Goal: Answer question/provide support

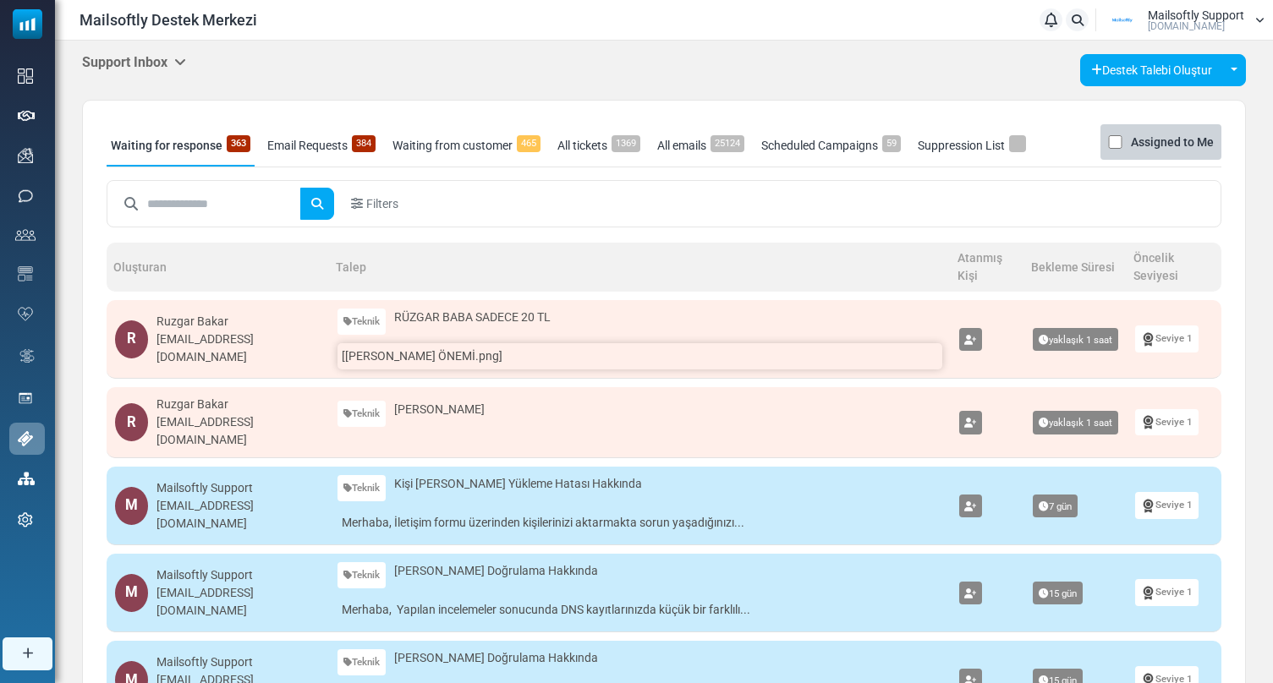
click at [459, 353] on link "[RÜZGAR BABANIN ÖNEMİ.png]" at bounding box center [639, 356] width 604 height 26
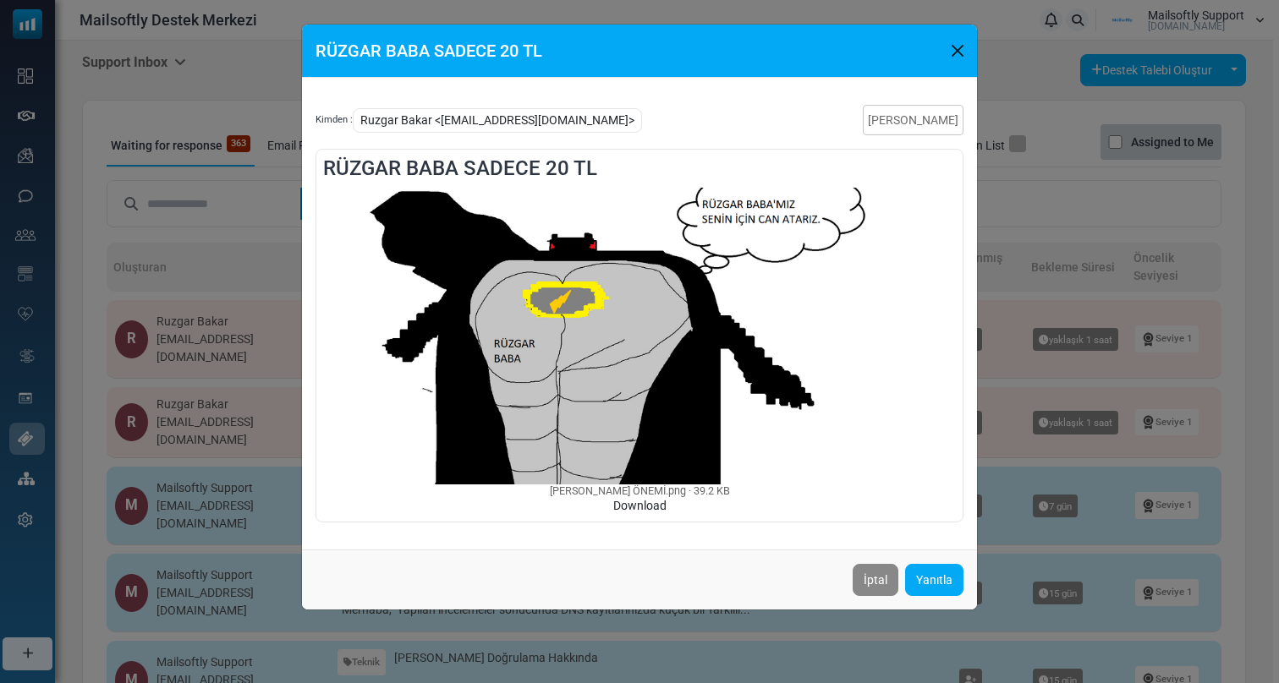
click at [1023, 291] on div "RÜZGAR BABA SADECE 20 TL Kimden : Ruzgar Bakar <ruzgarbakar78@gmail.com> Talebi…" at bounding box center [639, 341] width 1279 height 683
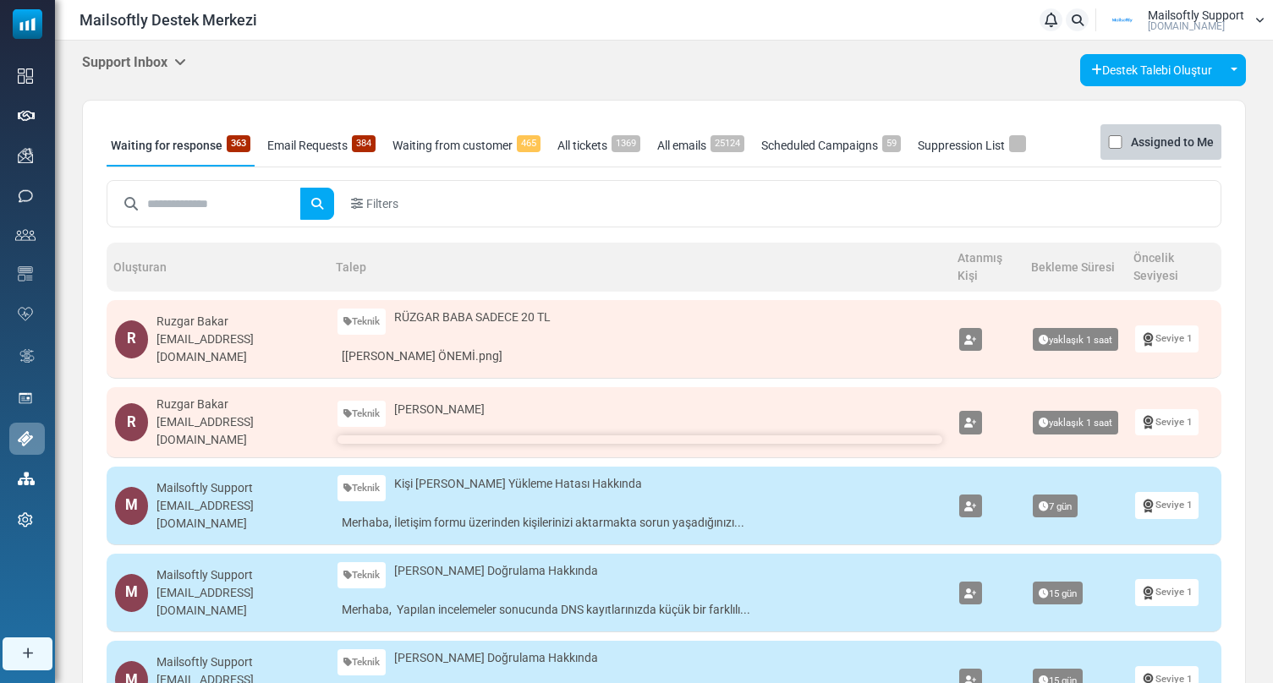
click at [403, 436] on link at bounding box center [639, 440] width 604 height 8
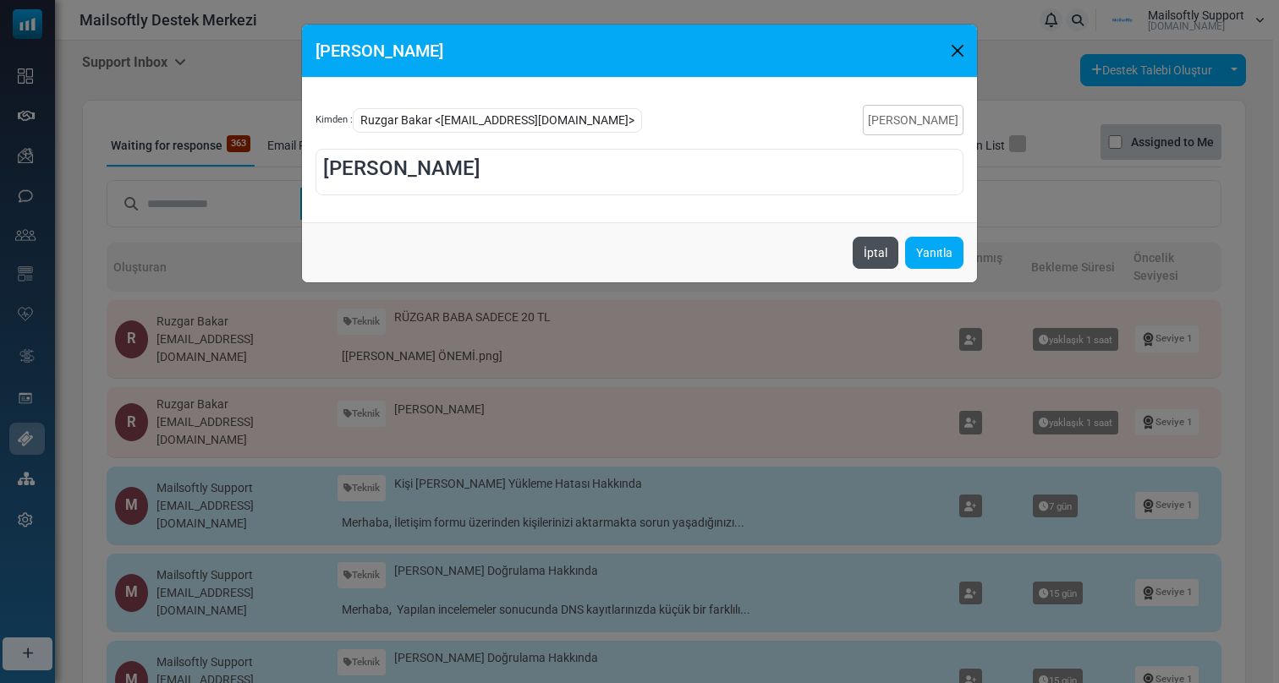
click at [873, 252] on button "İptal" at bounding box center [876, 253] width 46 height 32
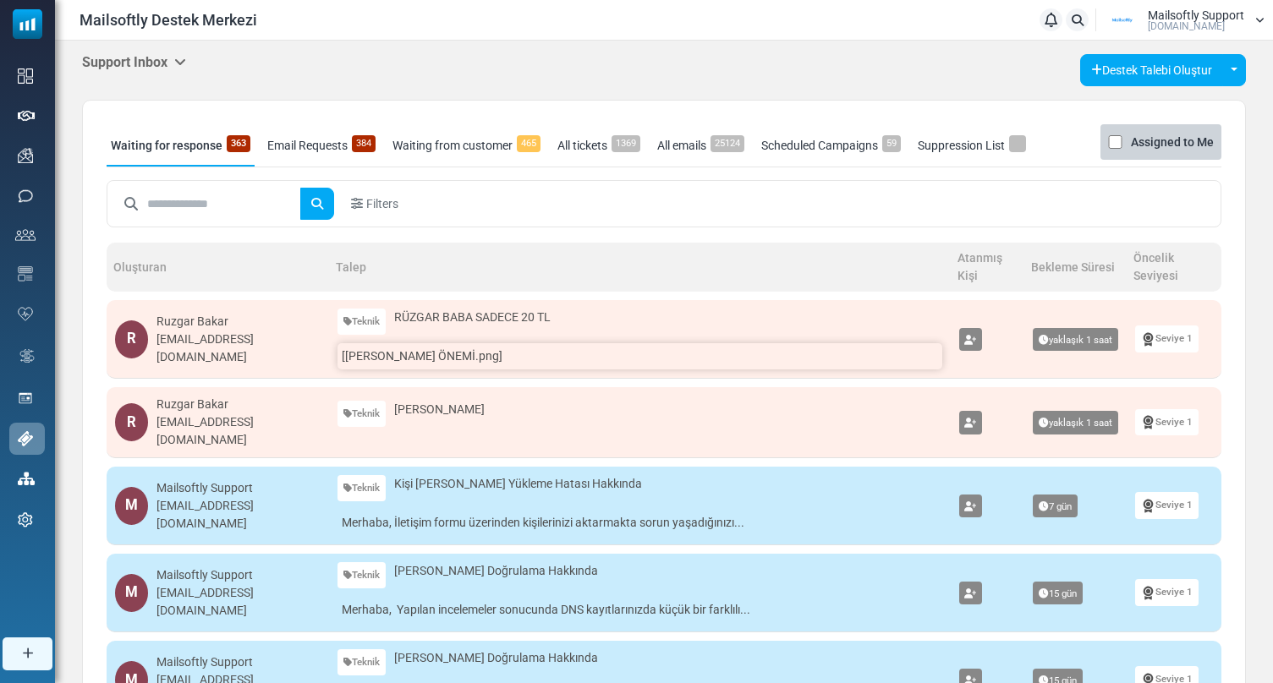
click at [459, 357] on link "[RÜZGAR BABANIN ÖNEMİ.png]" at bounding box center [639, 356] width 604 height 26
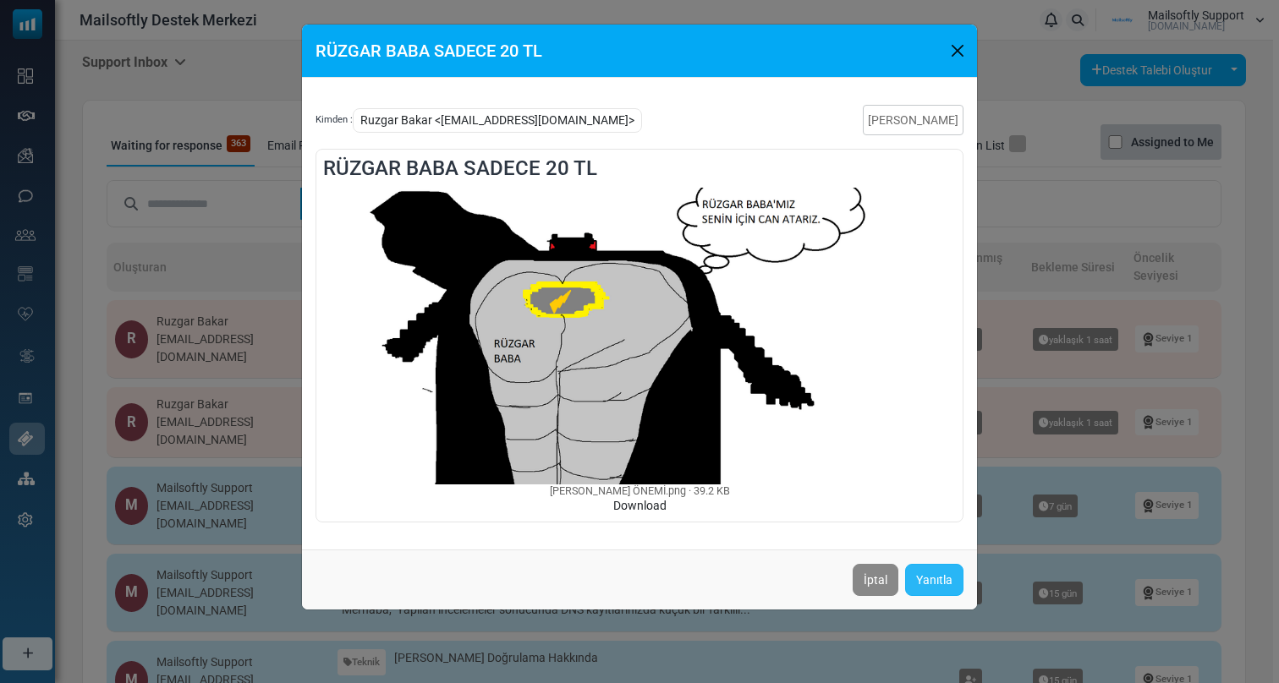
click at [932, 580] on link "Yanıtla" at bounding box center [934, 580] width 58 height 32
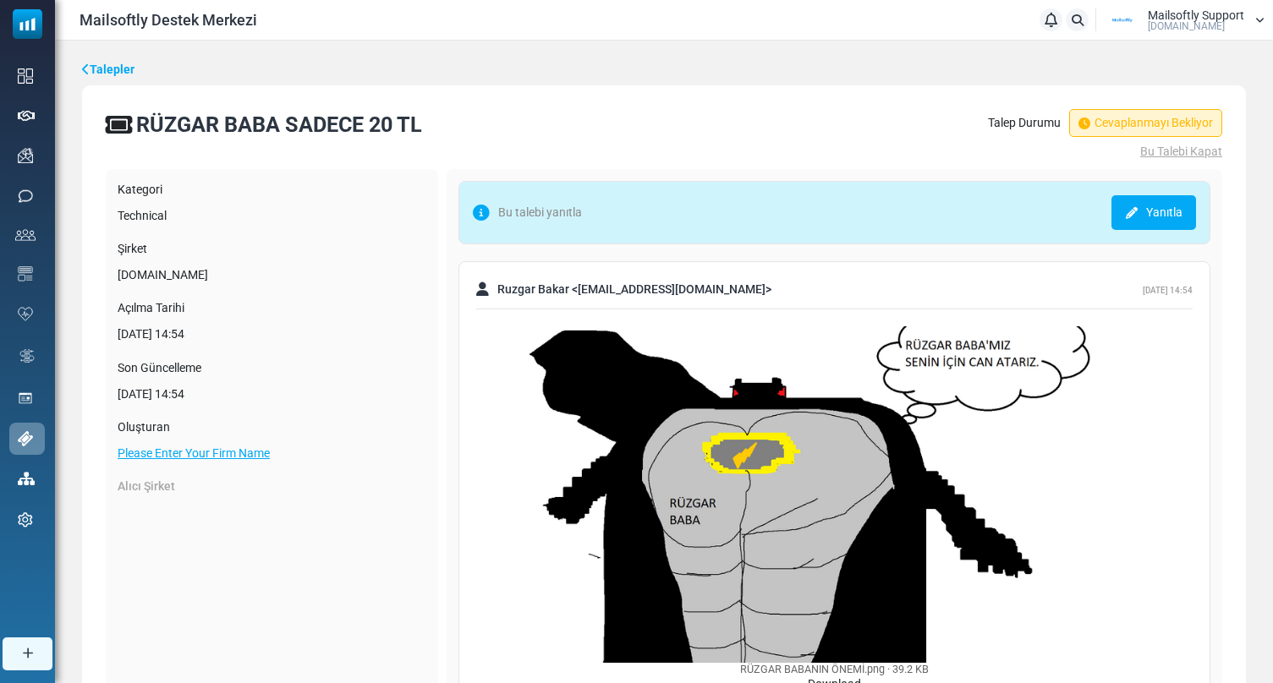
click at [1151, 153] on link "Bu Talebi Kapat" at bounding box center [1105, 152] width 234 height 18
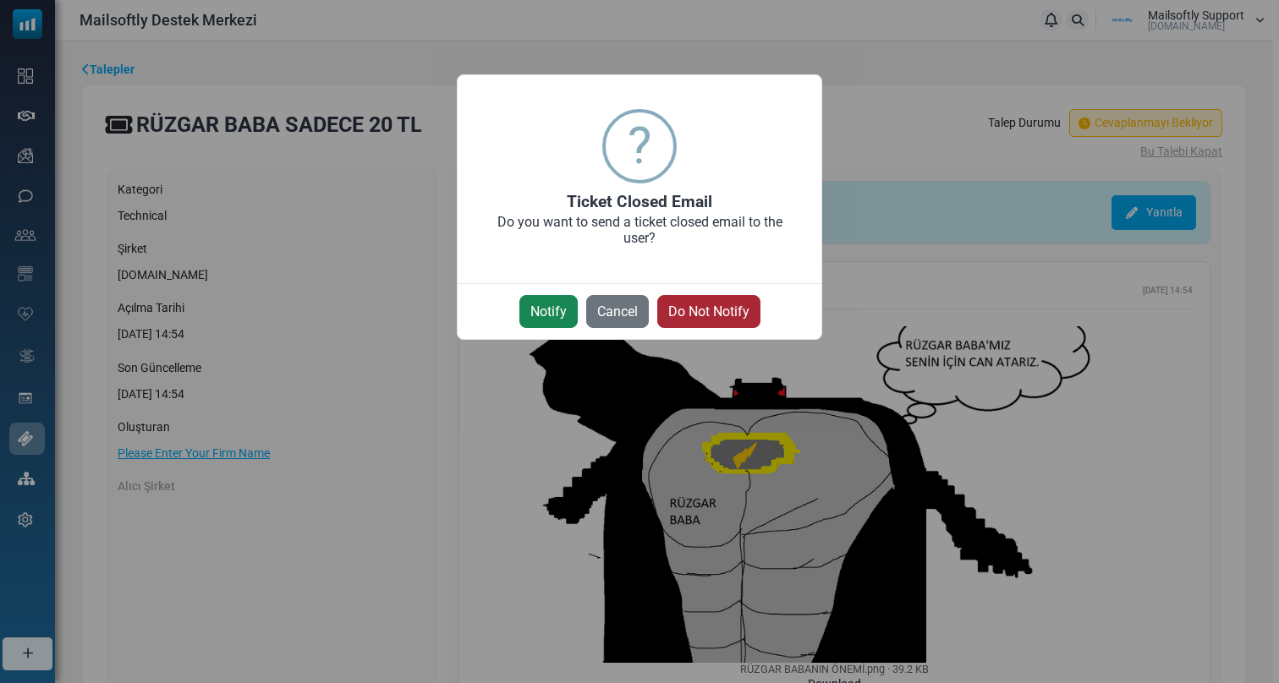
click at [747, 317] on button "Do Not Notify" at bounding box center [708, 311] width 103 height 33
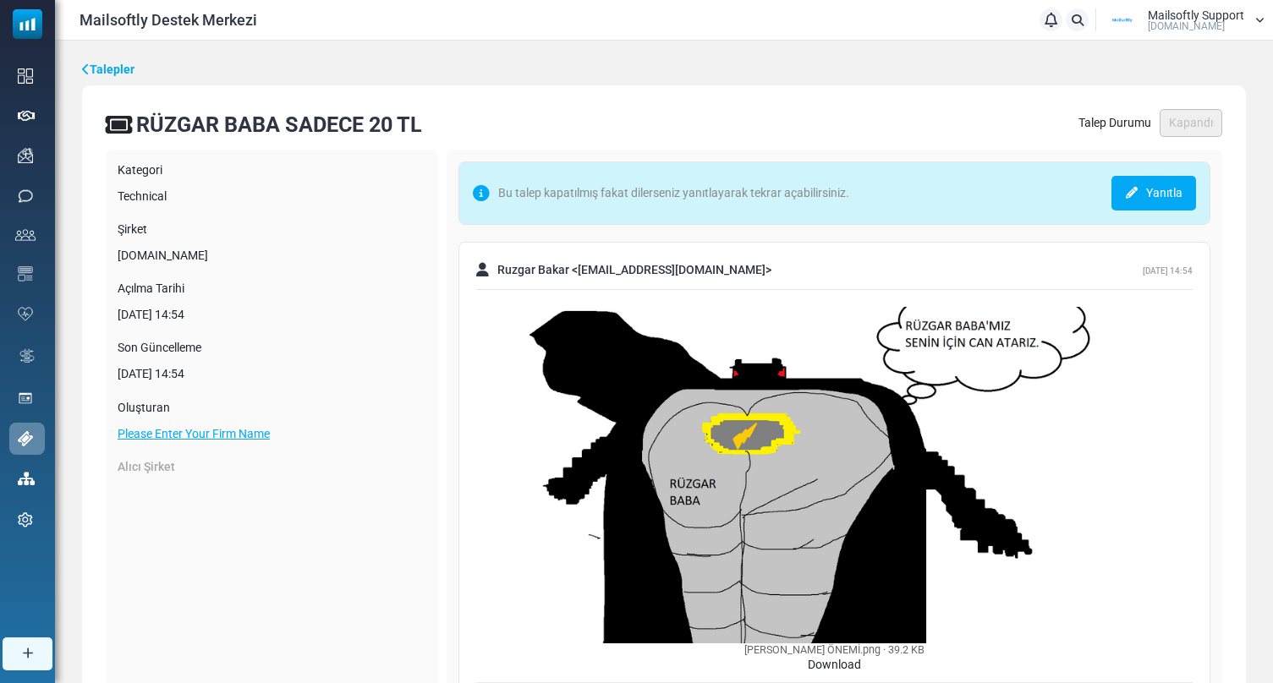
click at [113, 67] on link "Talepler" at bounding box center [108, 70] width 52 height 18
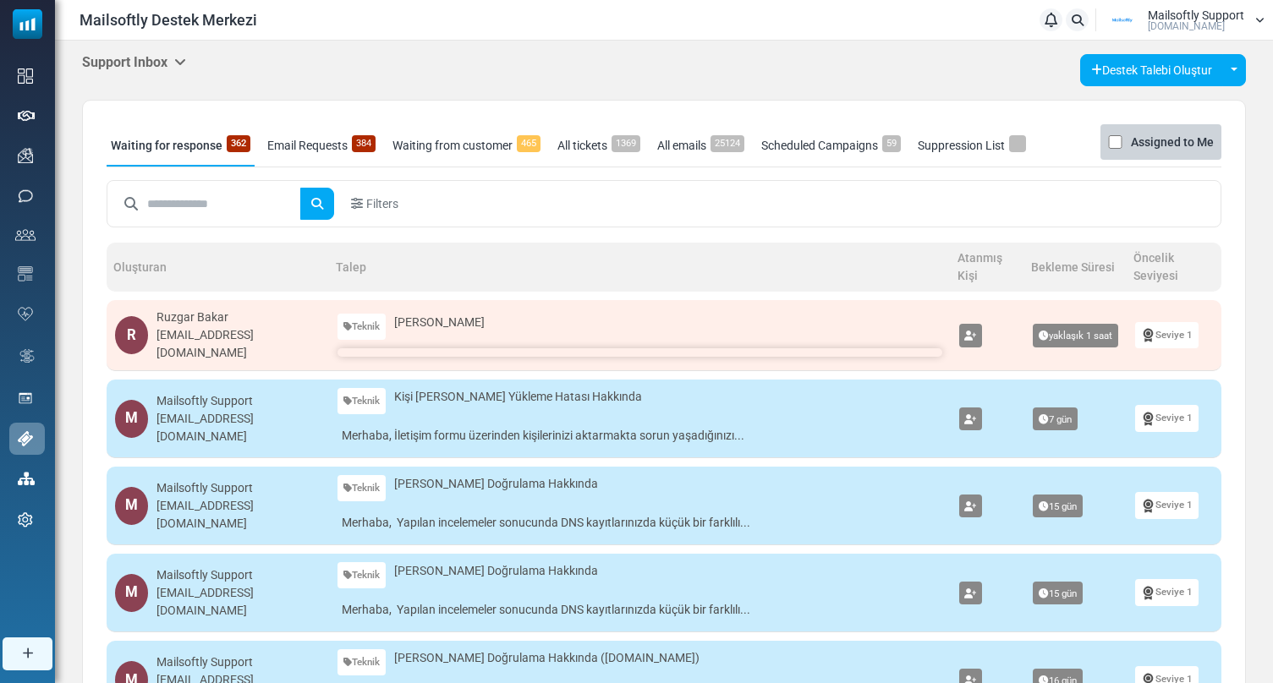
click at [429, 351] on link at bounding box center [639, 352] width 604 height 8
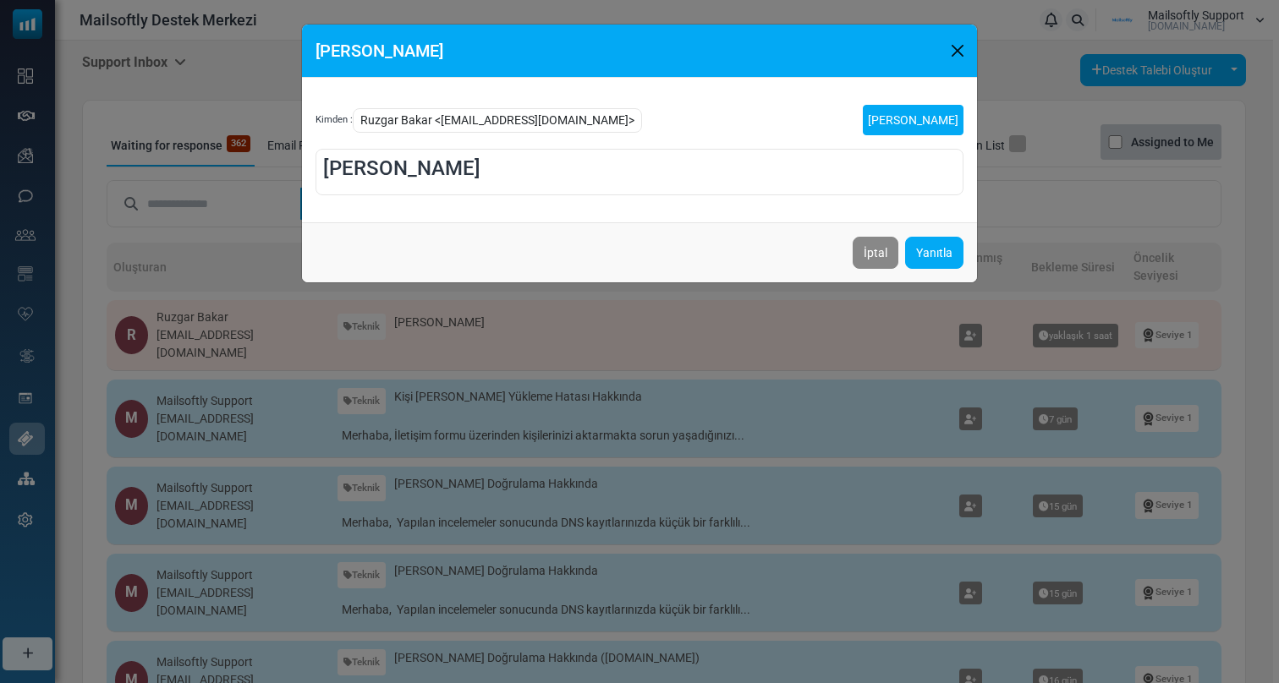
click at [933, 127] on link "Talebi Kapat" at bounding box center [913, 120] width 101 height 30
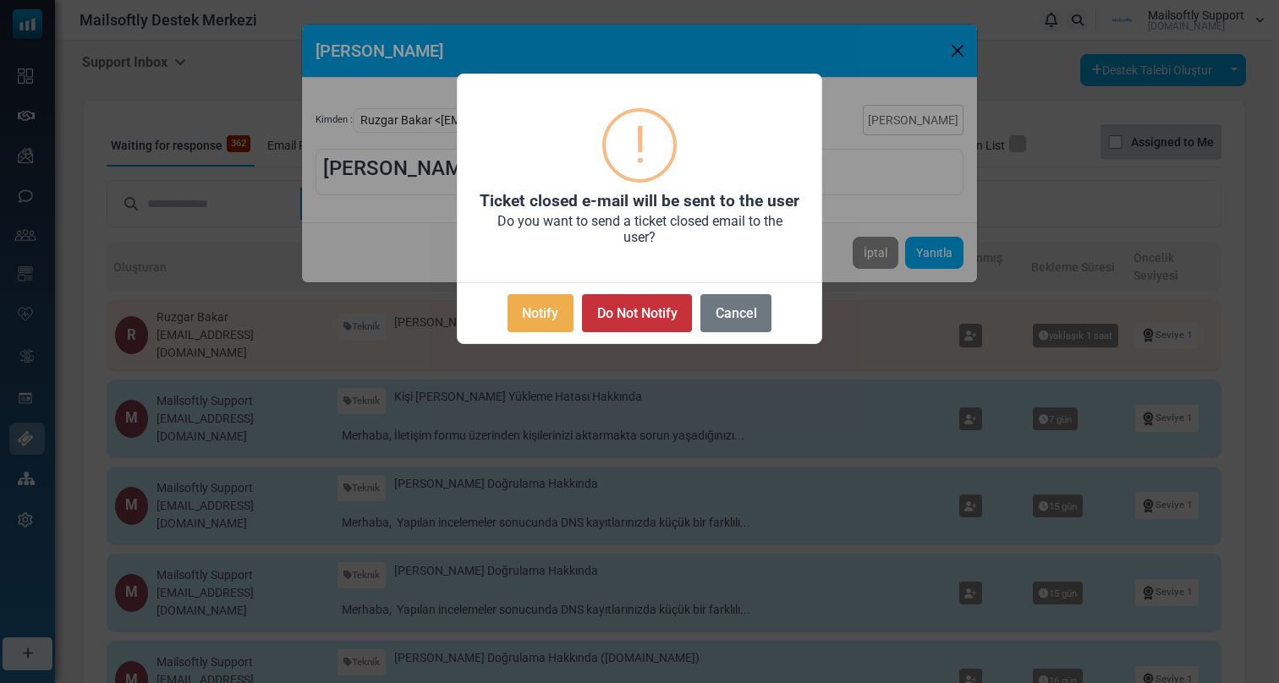
click at [648, 310] on button "Do Not Notify" at bounding box center [637, 313] width 110 height 38
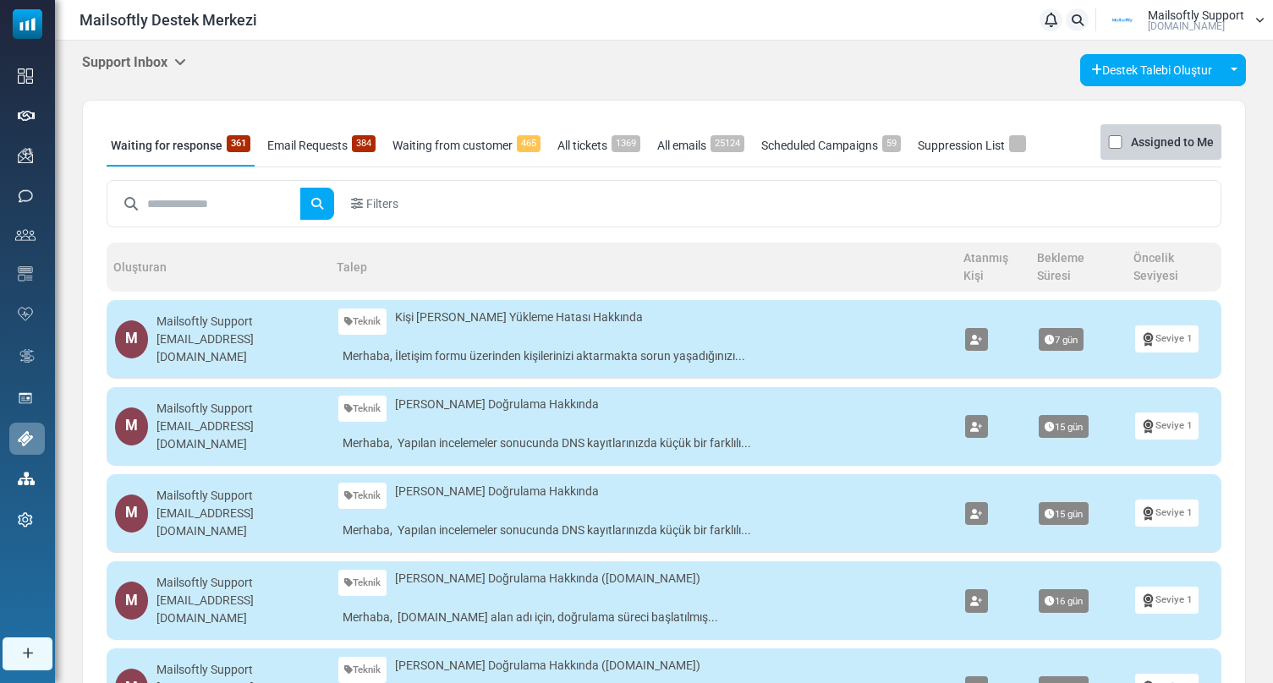
click at [168, 58] on h5 "Support Inbox" at bounding box center [134, 62] width 104 height 16
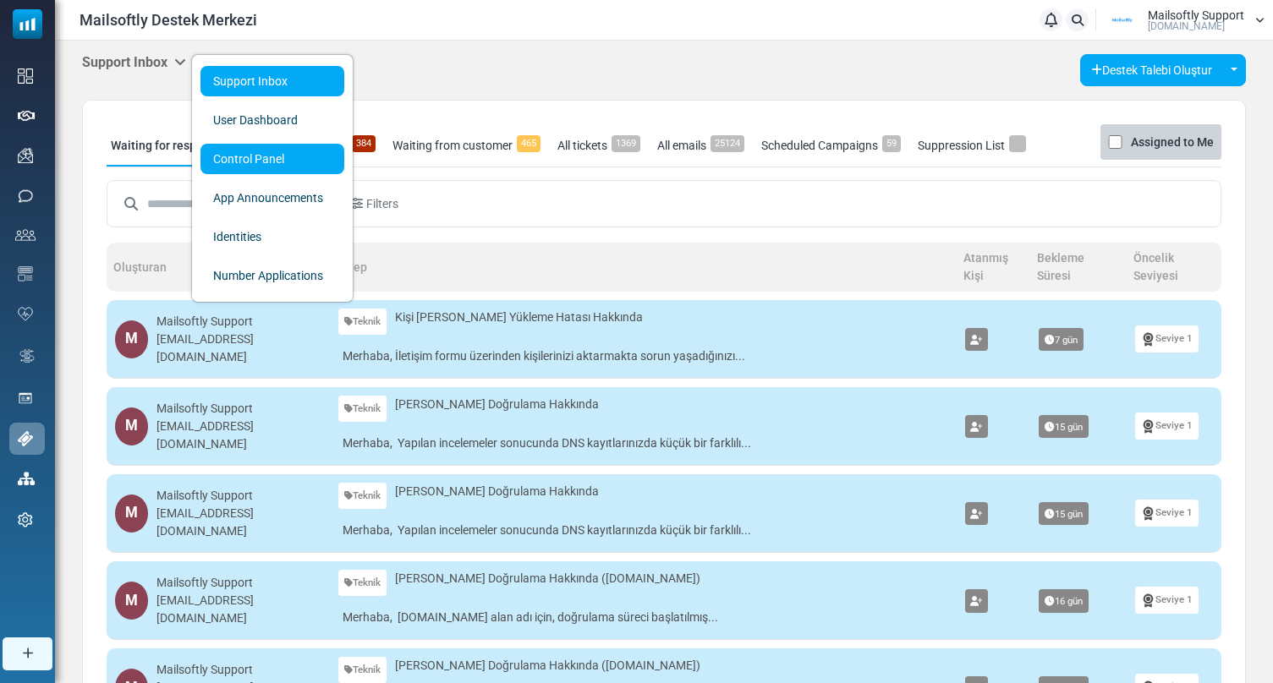
click at [270, 172] on link "Control Panel" at bounding box center [272, 159] width 144 height 30
